Goal: Find specific page/section: Find specific page/section

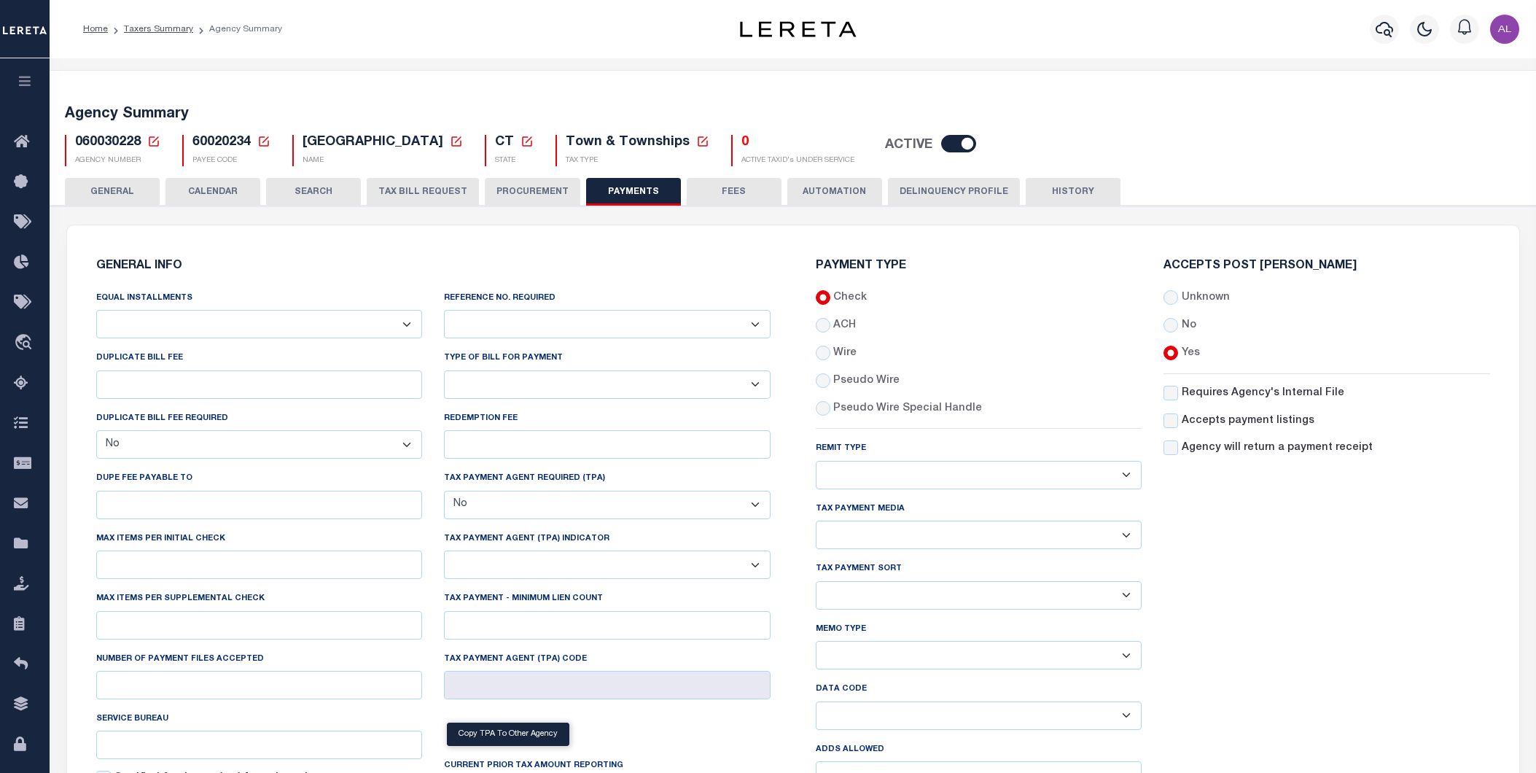
select select "false"
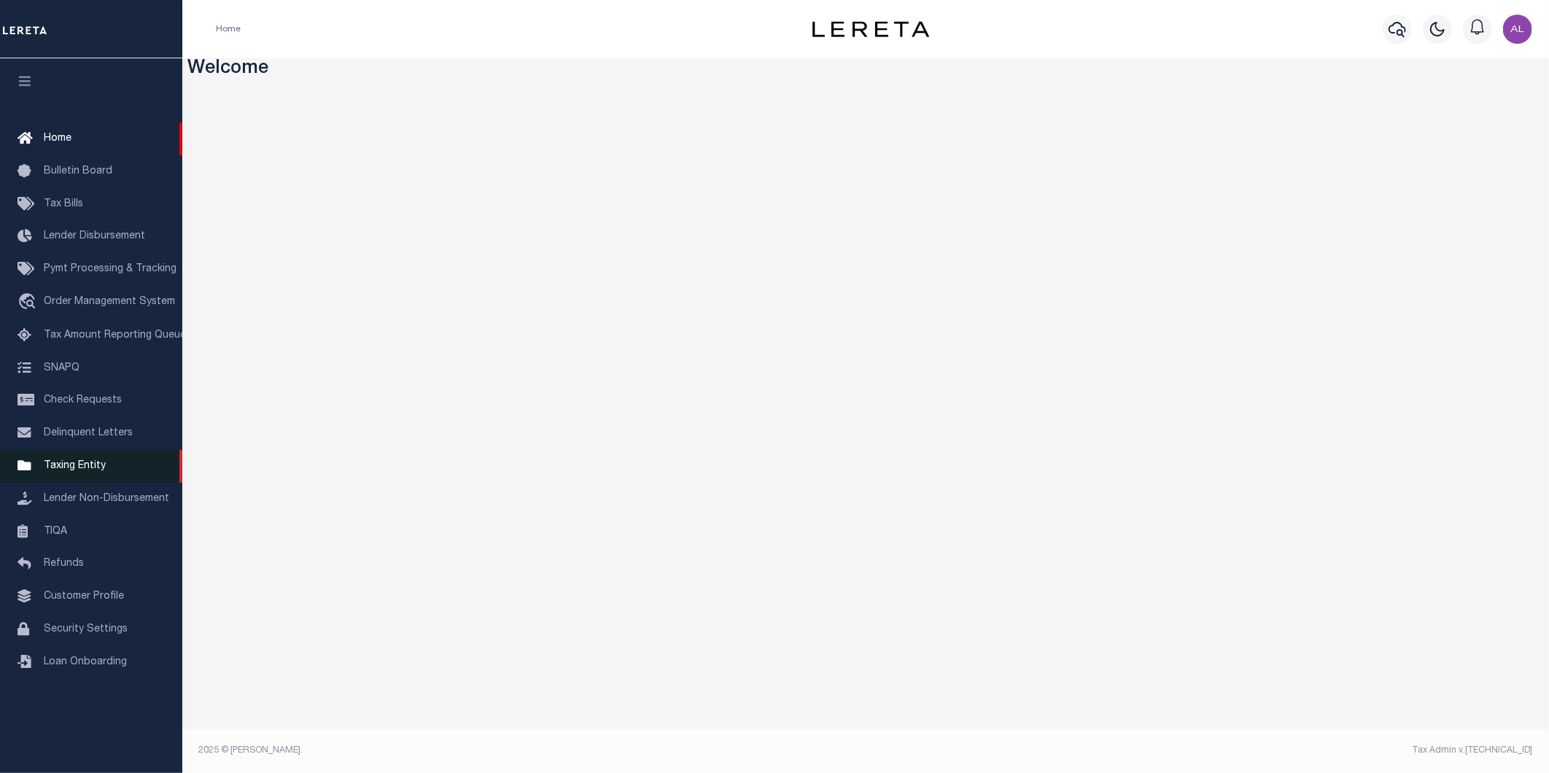
click at [52, 462] on span "Taxing Entity" at bounding box center [75, 466] width 62 height 10
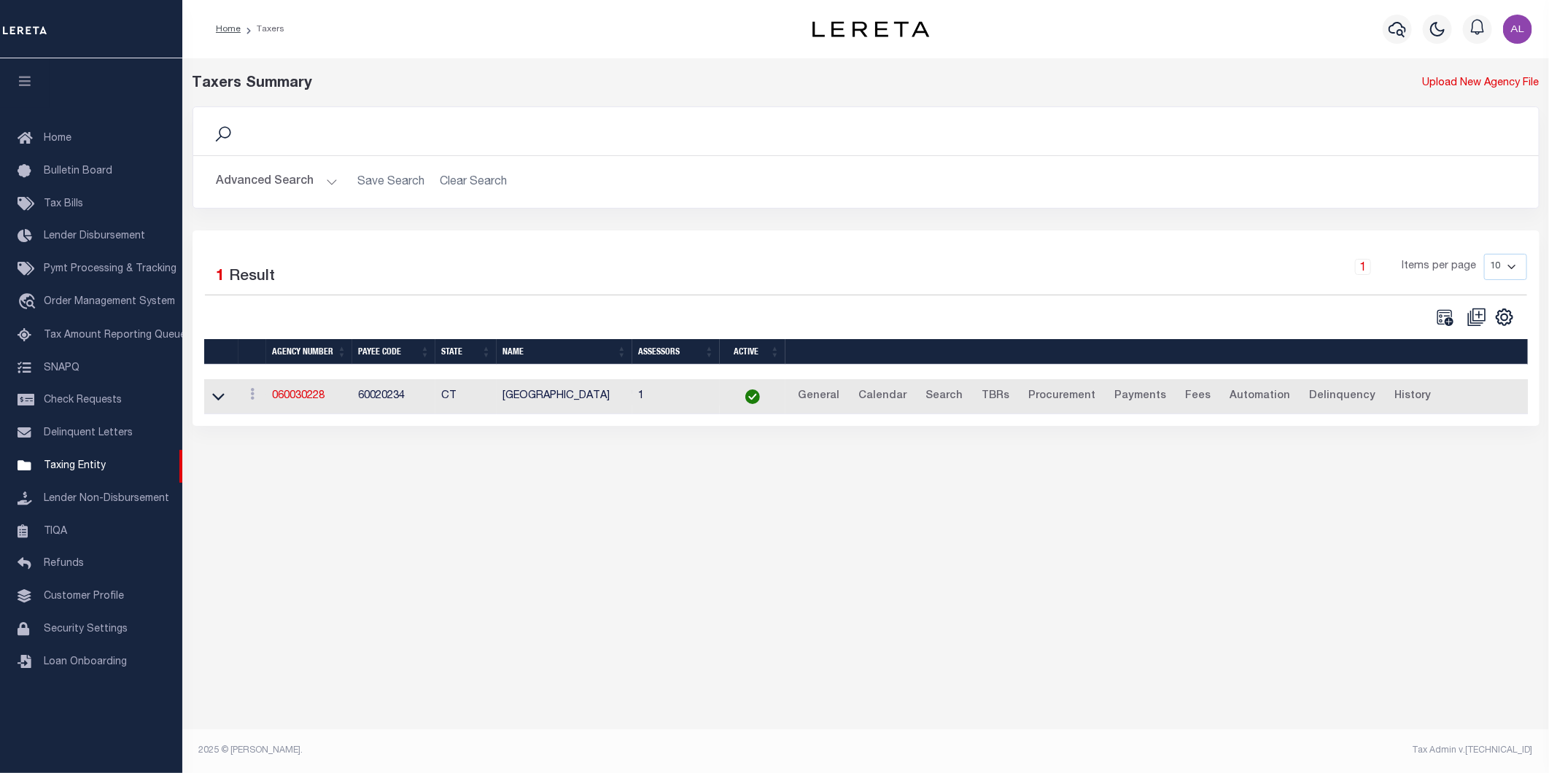
click at [329, 177] on button "Advanced Search" at bounding box center [277, 182] width 121 height 28
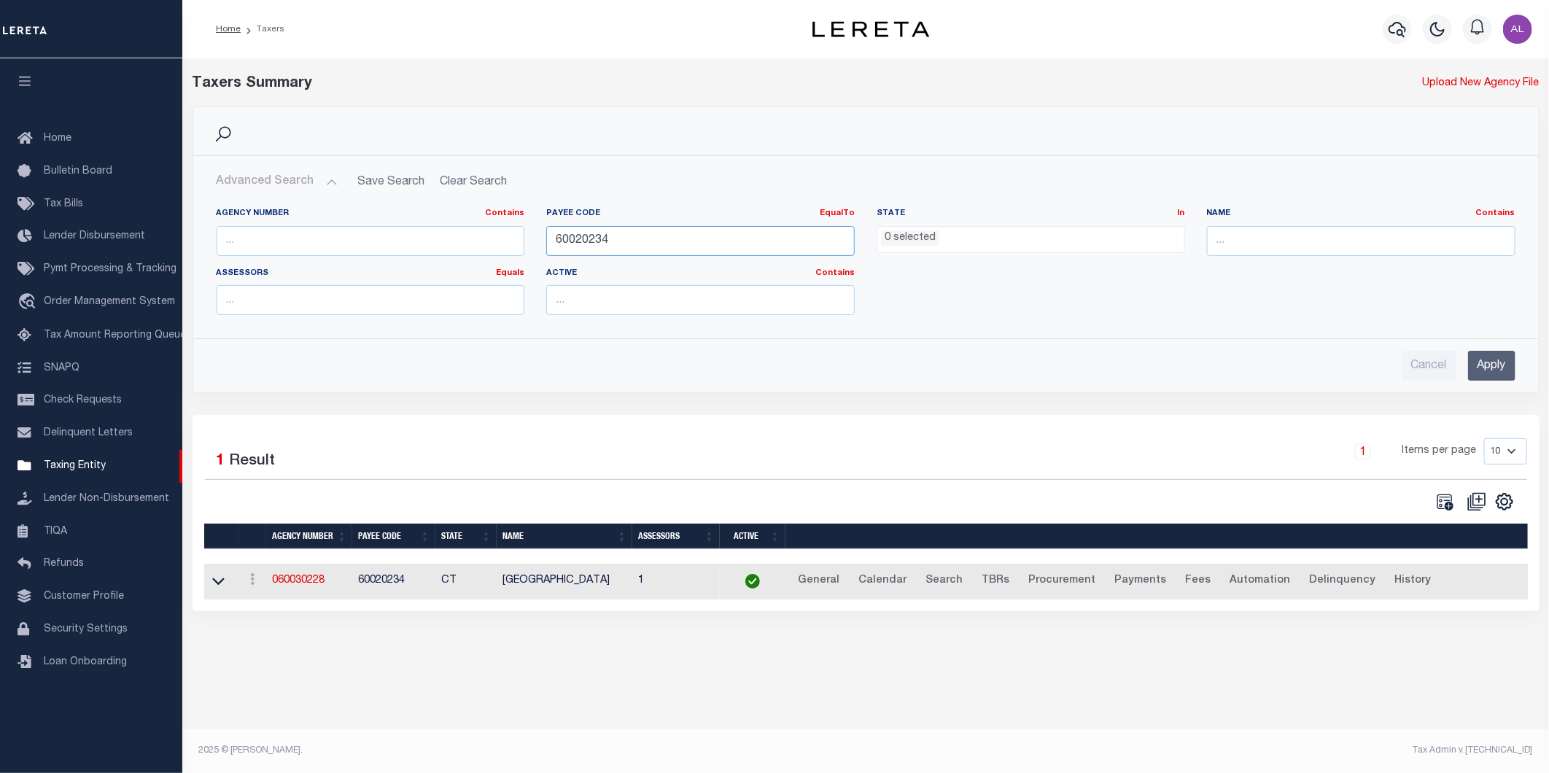
click at [572, 234] on input "60020234" at bounding box center [700, 241] width 308 height 30
paste input "37006069"
type input "370060694"
click at [1477, 359] on input "Apply" at bounding box center [1491, 366] width 47 height 30
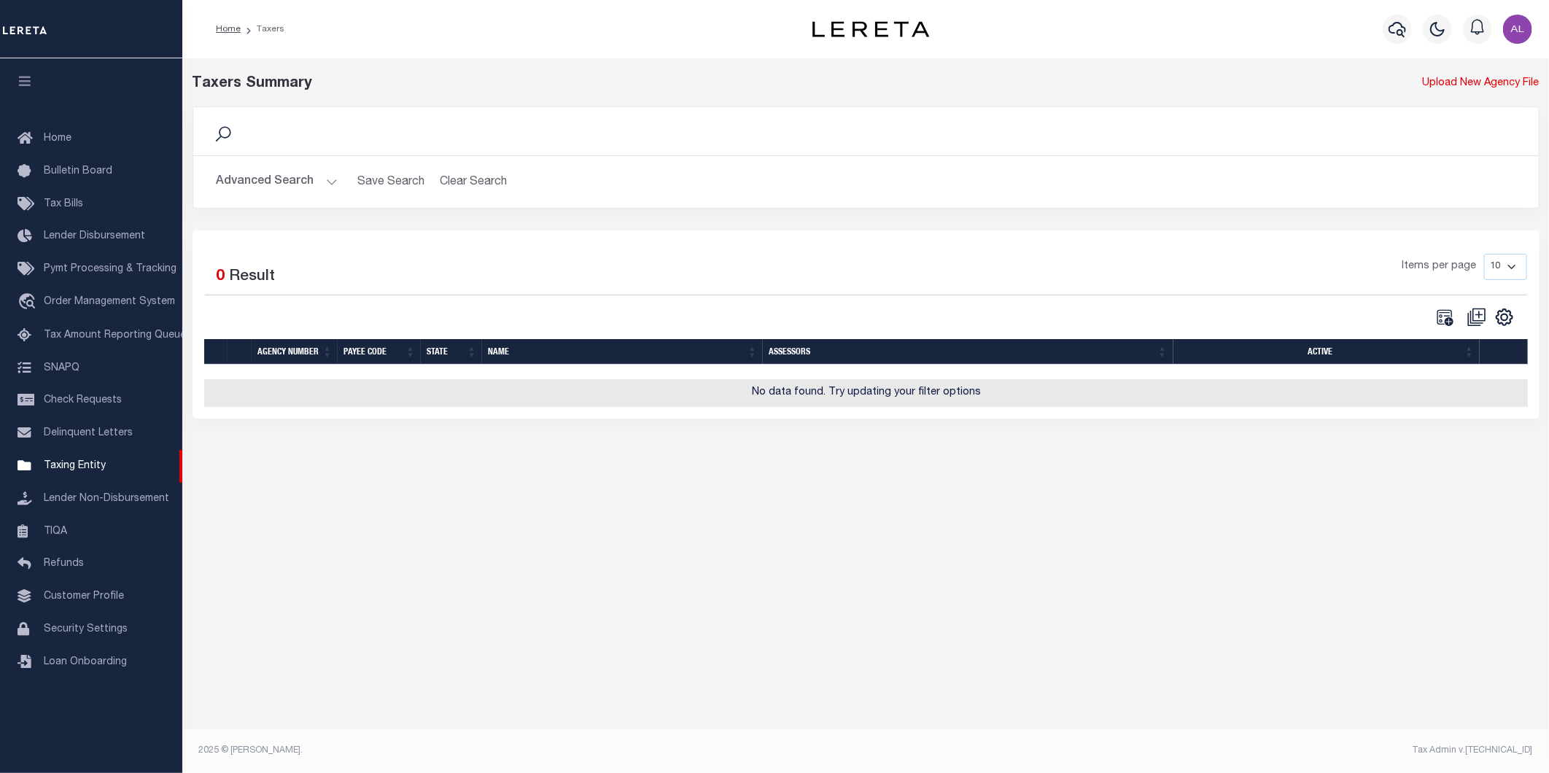
click at [321, 184] on button "Advanced Search" at bounding box center [277, 182] width 121 height 28
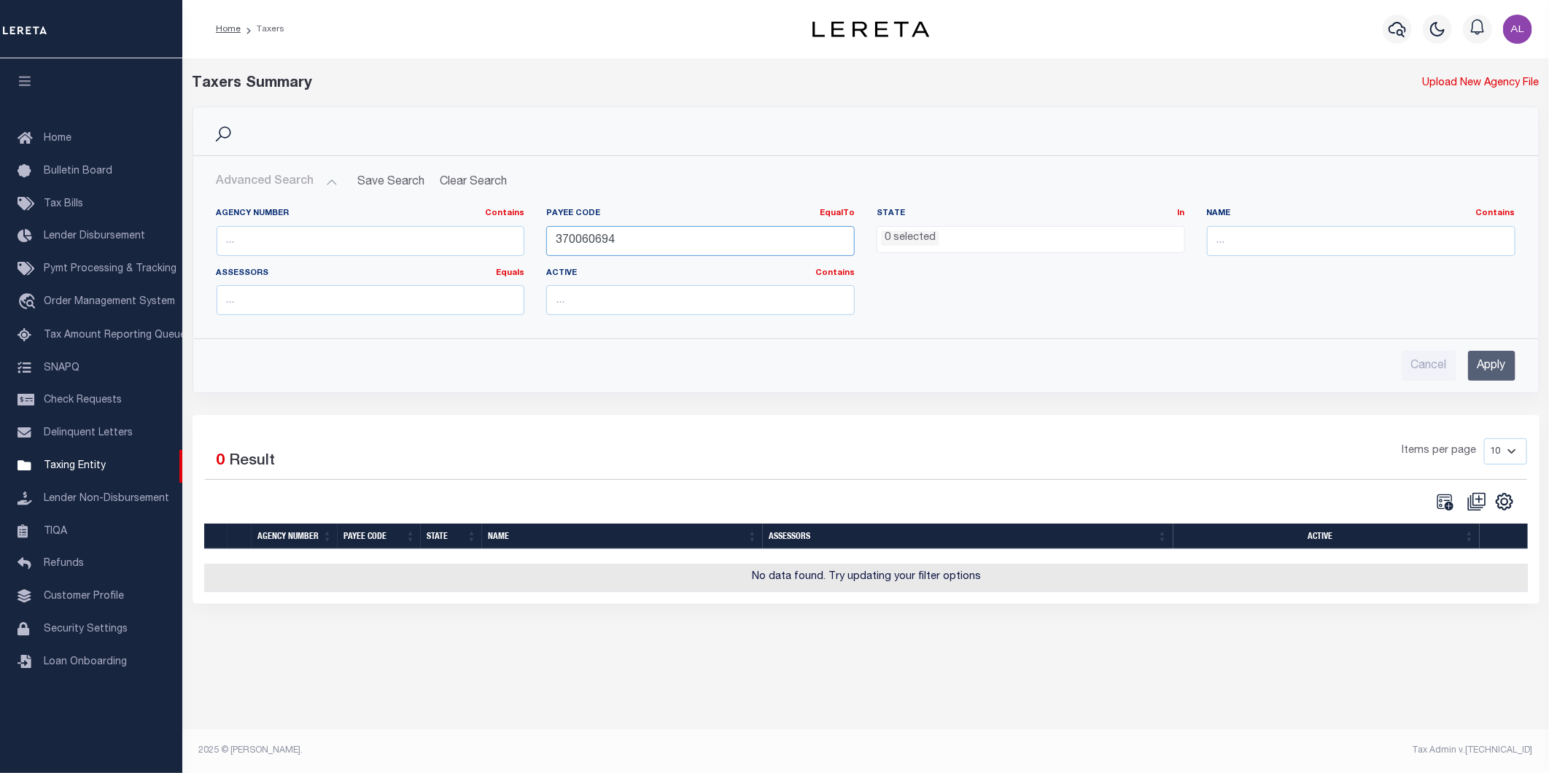
click at [604, 227] on input "370060694" at bounding box center [700, 241] width 308 height 30
click at [338, 235] on input "text" at bounding box center [371, 241] width 308 height 30
paste input "370060694"
type input "370060694"
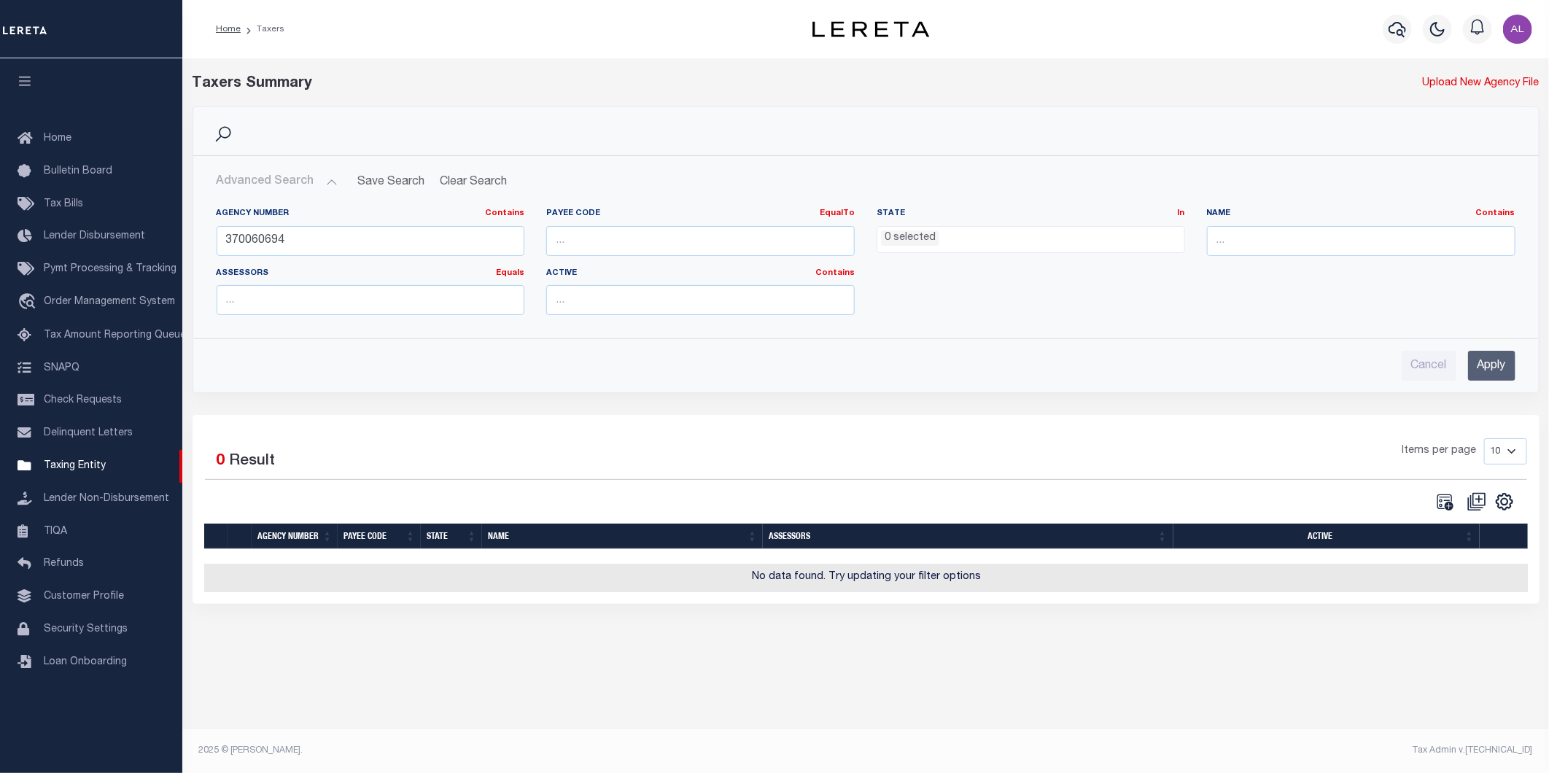
click at [1484, 360] on input "Apply" at bounding box center [1491, 366] width 47 height 30
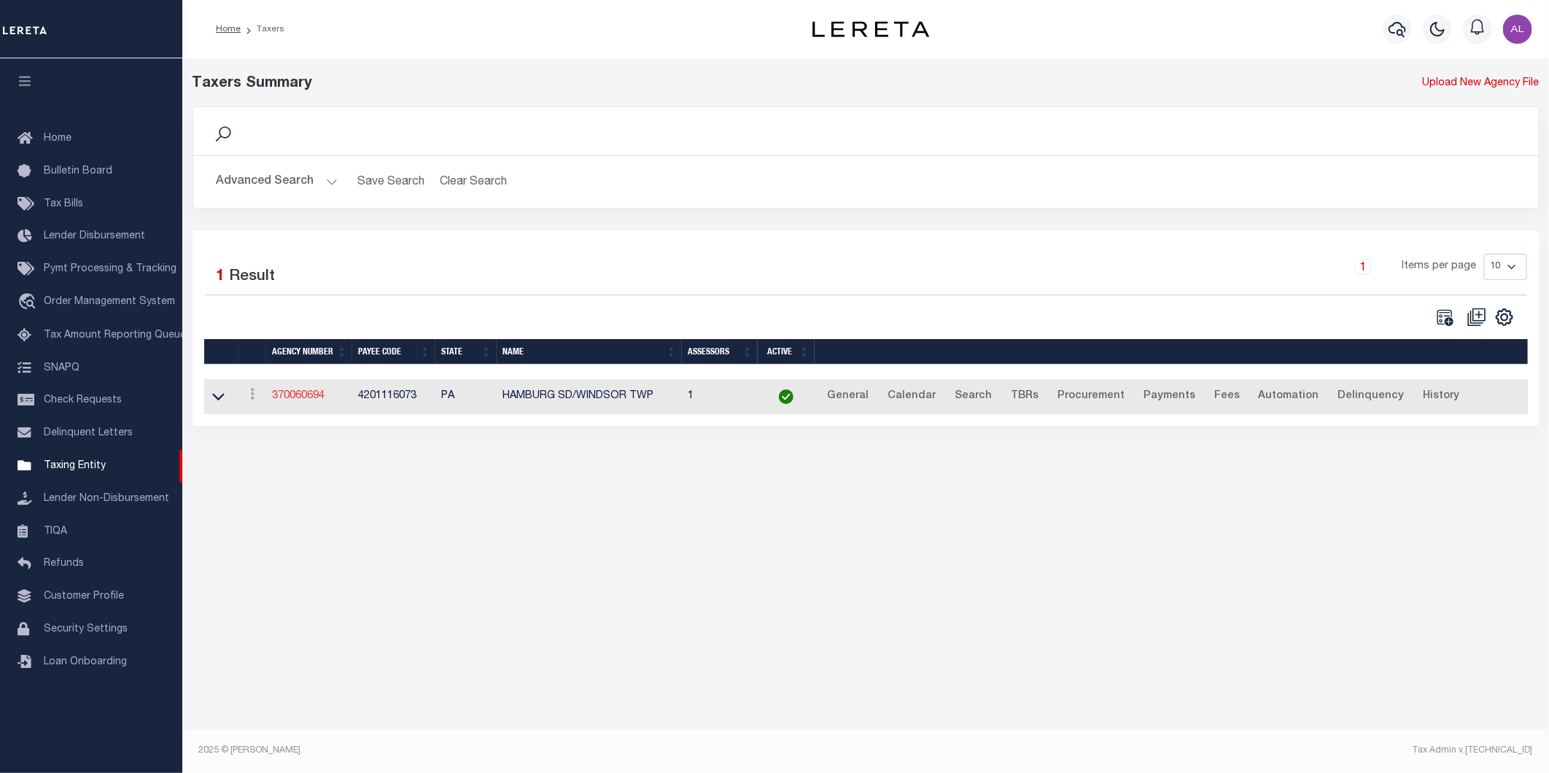
click at [304, 395] on link "370060694" at bounding box center [298, 396] width 52 height 10
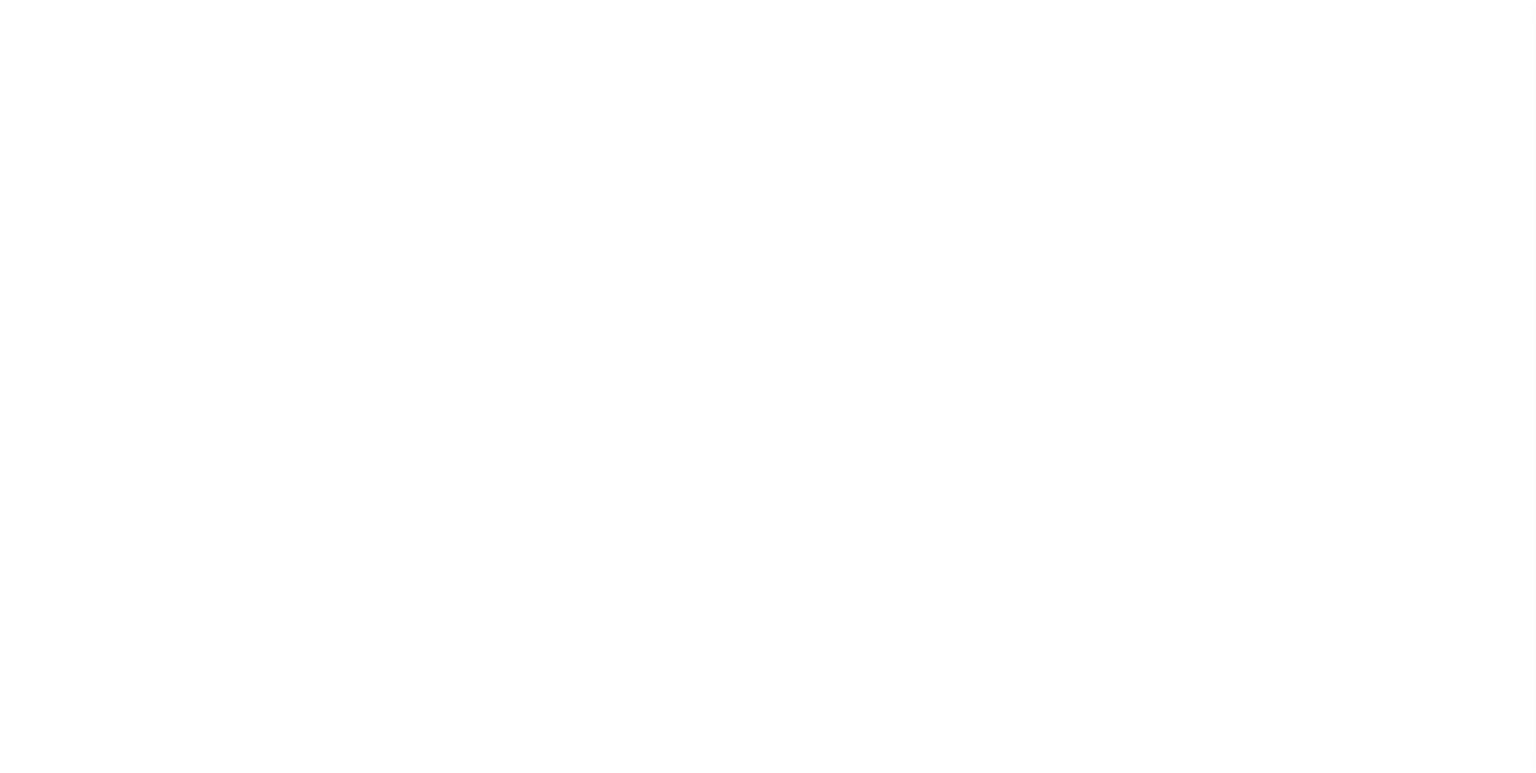
select select
checkbox input "false"
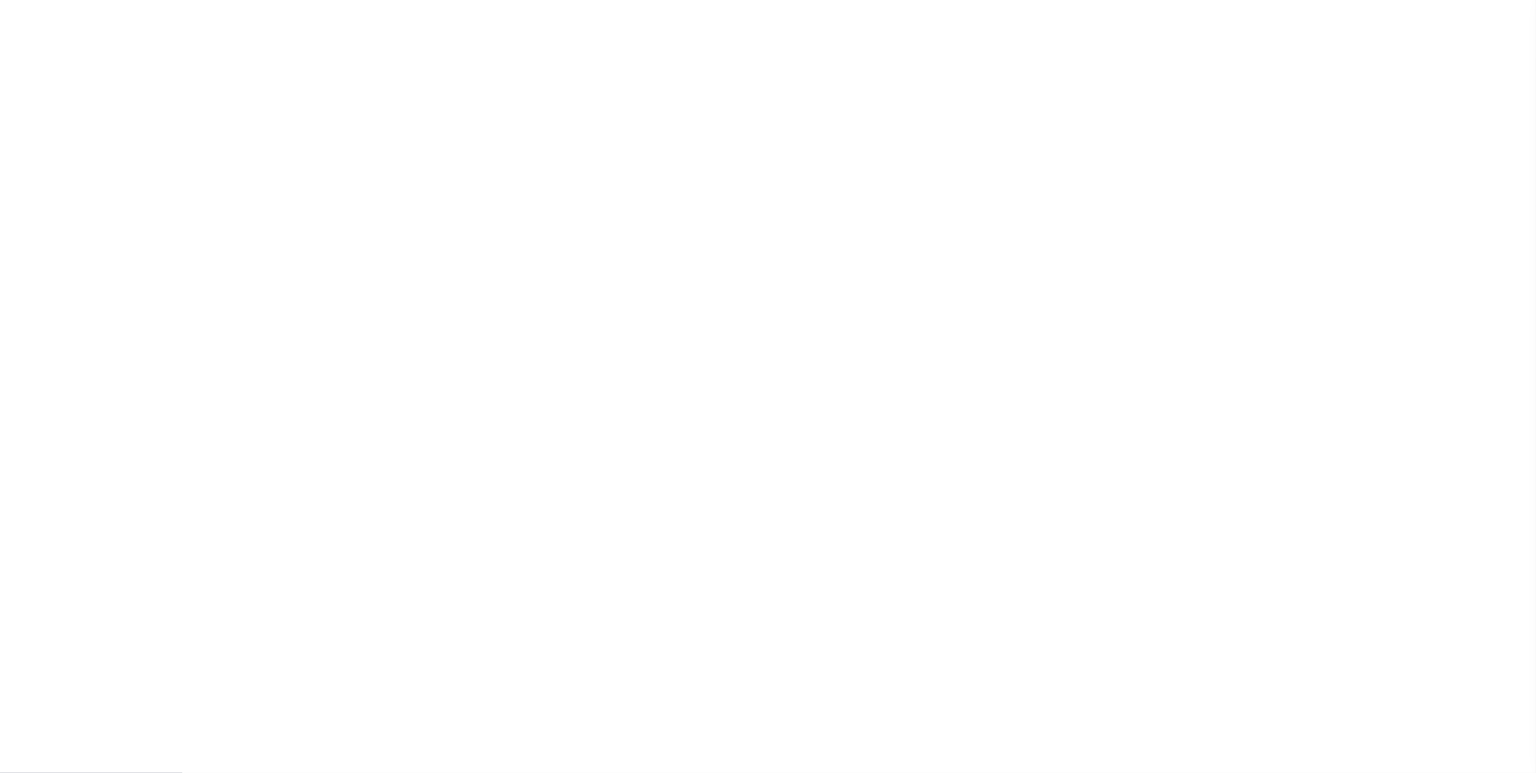
checkbox input "false"
type input "4201116073"
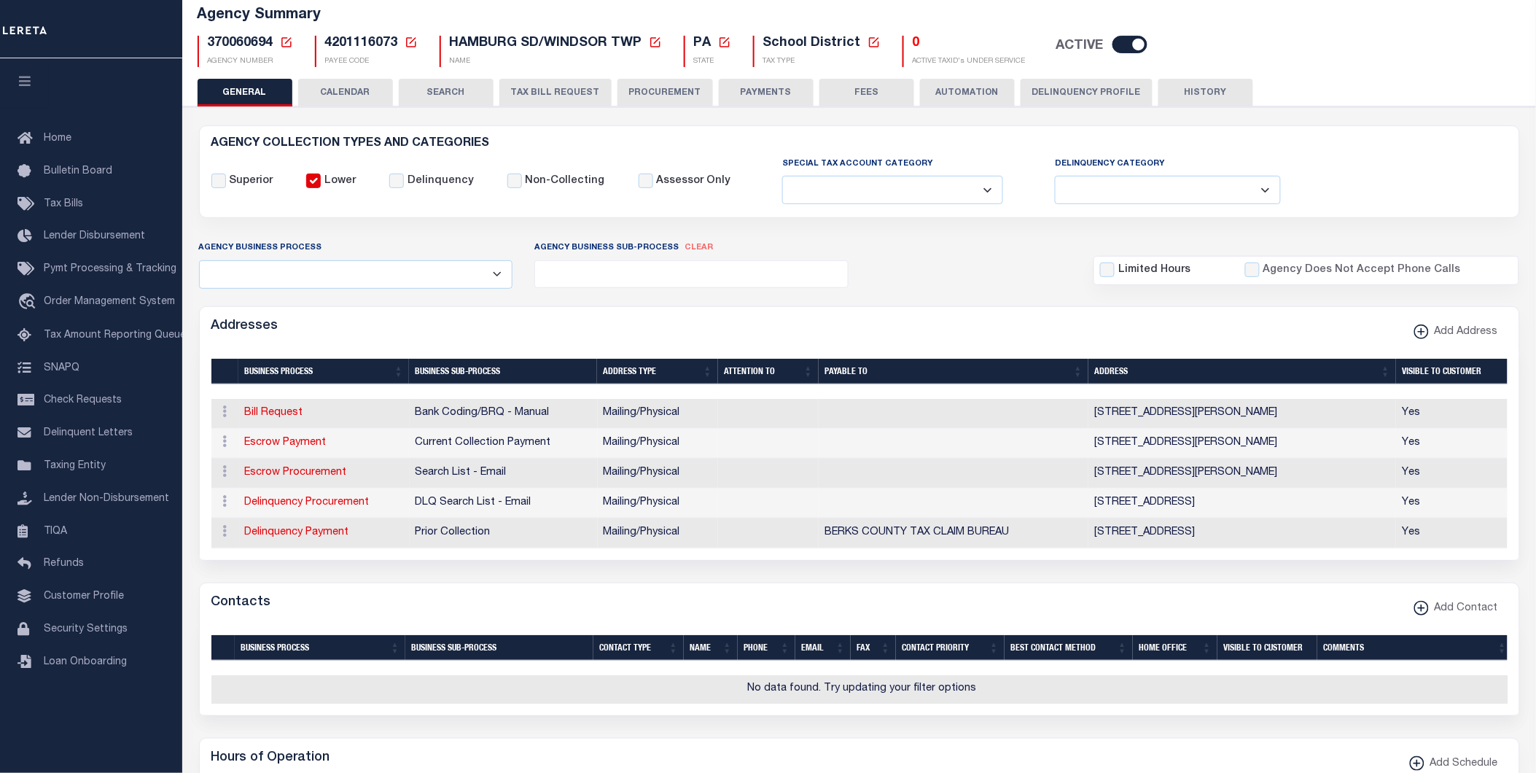
scroll to position [103, 0]
